Goal: Navigation & Orientation: Understand site structure

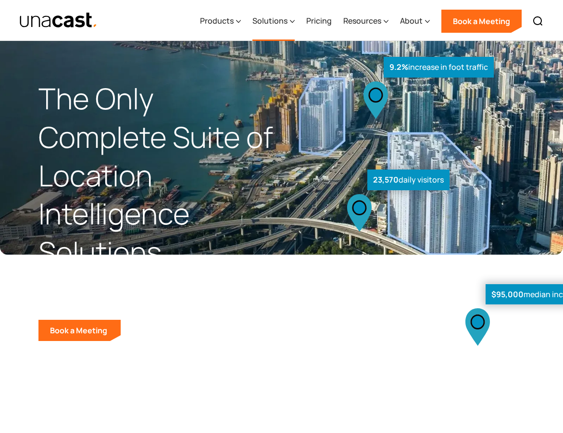
click at [290, 20] on div "Solutions" at bounding box center [274, 20] width 42 height 39
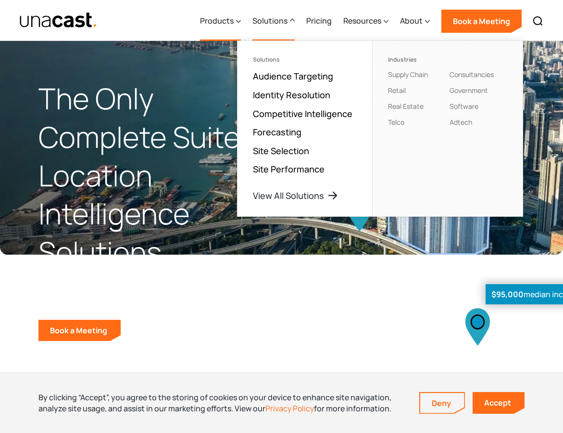
click at [234, 21] on div "Products" at bounding box center [217, 21] width 34 height 12
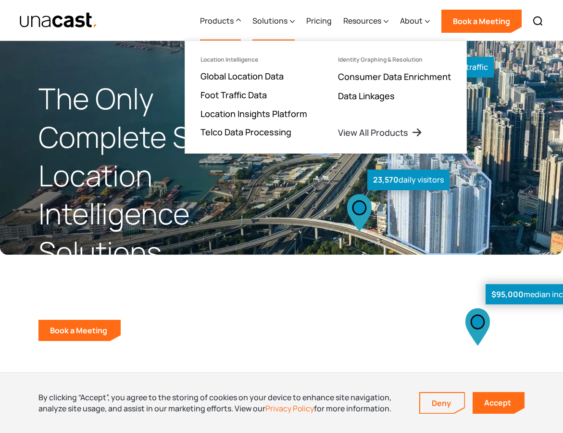
click at [262, 24] on div "Solutions" at bounding box center [270, 21] width 35 height 12
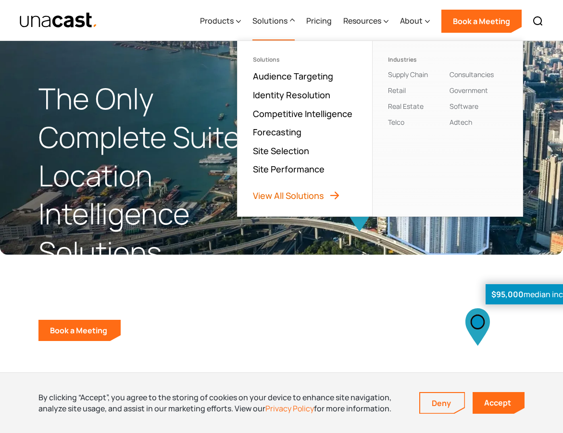
click at [337, 191] on link "View All Solutions" at bounding box center [297, 196] width 88 height 12
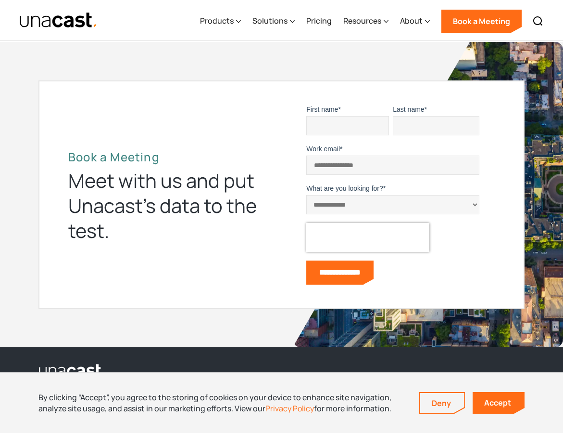
scroll to position [1183, 0]
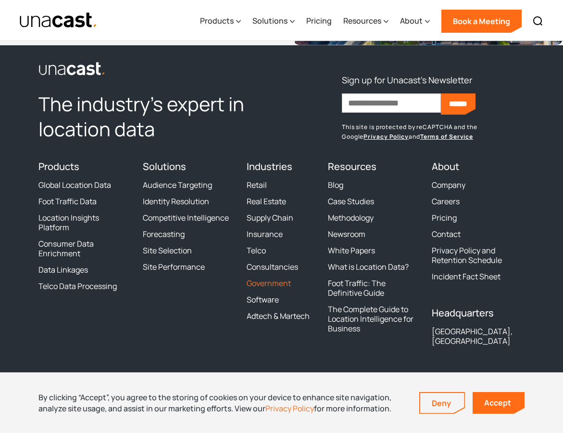
click at [273, 282] on link "Government" at bounding box center [269, 283] width 44 height 10
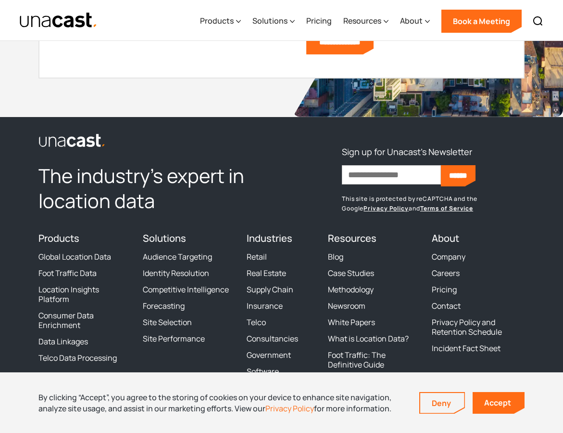
scroll to position [3435, 0]
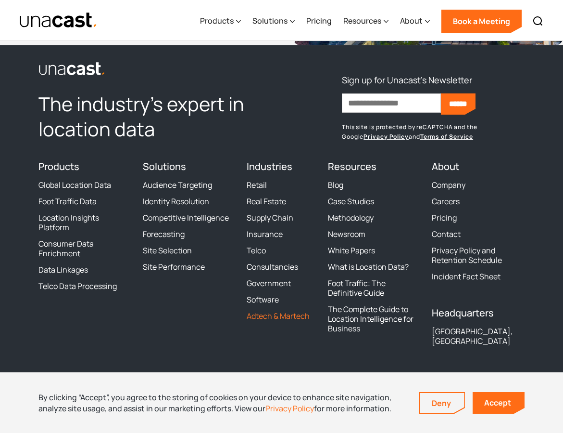
click at [268, 316] on link "Adtech & Martech" at bounding box center [278, 316] width 63 height 10
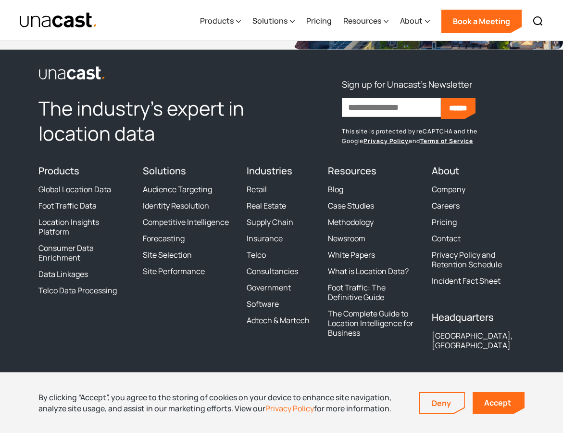
scroll to position [2545, 0]
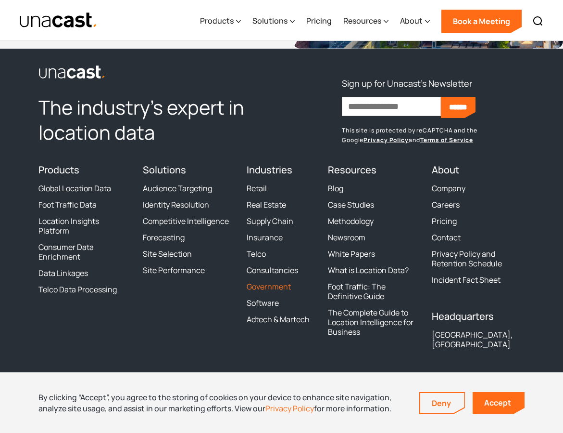
click at [266, 289] on link "Government" at bounding box center [269, 287] width 44 height 10
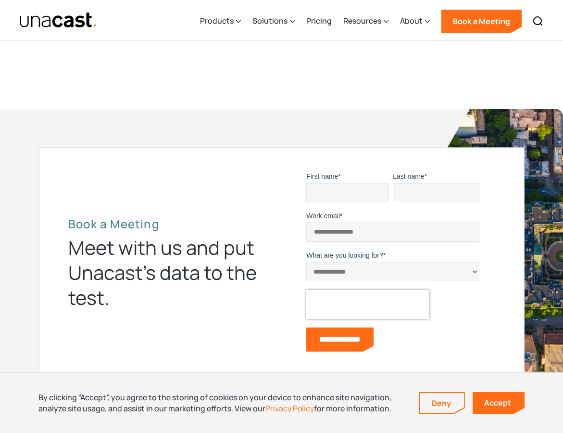
scroll to position [3435, 0]
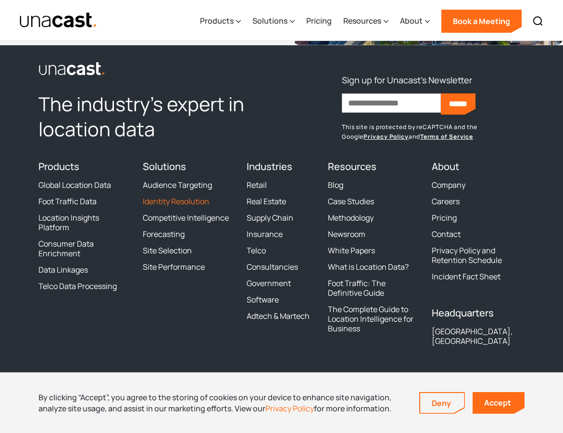
click at [187, 197] on link "Identity Resolution" at bounding box center [176, 201] width 66 height 10
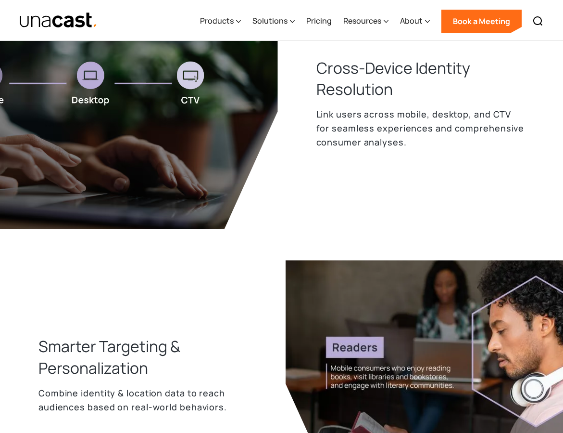
scroll to position [755, 0]
